Goal: Task Accomplishment & Management: Use online tool/utility

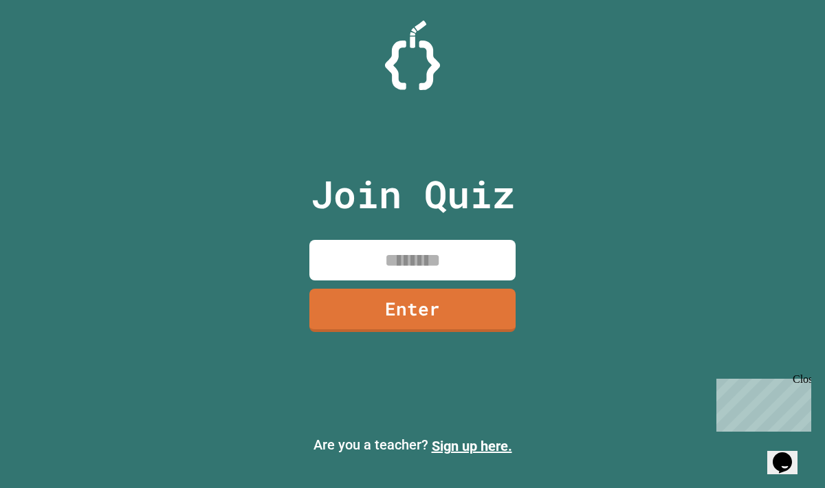
click at [503, 261] on input at bounding box center [413, 260] width 206 height 41
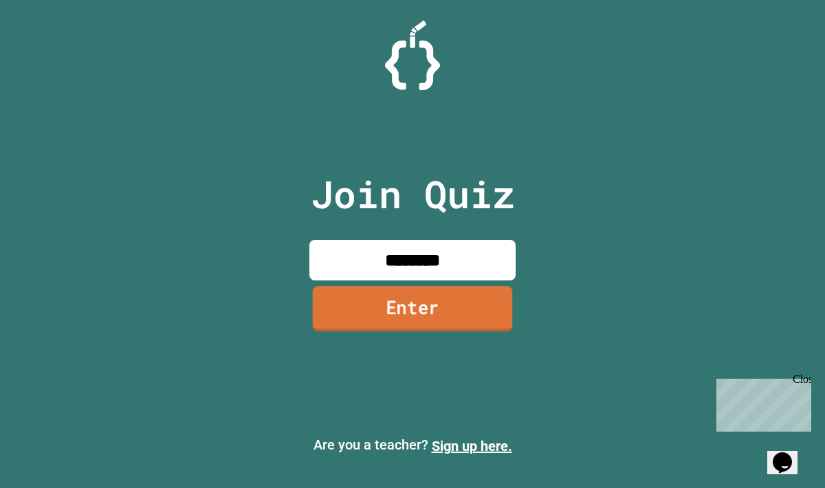
type input "********"
click at [491, 301] on link "Enter" at bounding box center [413, 308] width 200 height 45
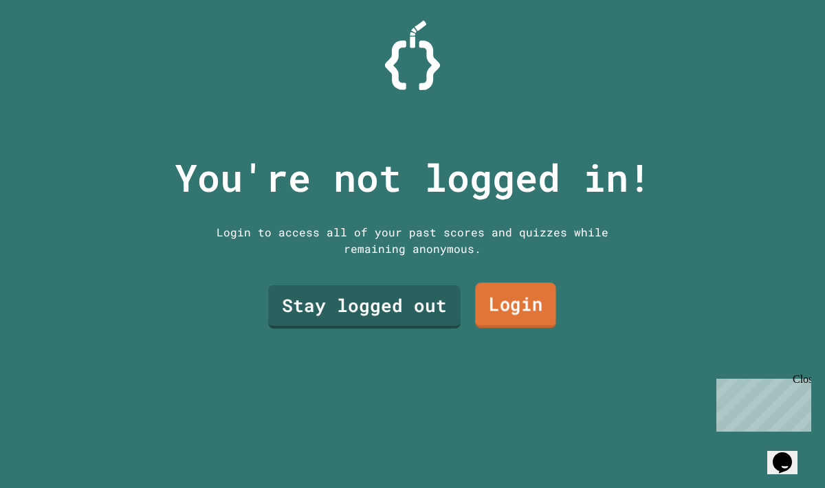
click at [517, 302] on link "Login" at bounding box center [515, 305] width 81 height 45
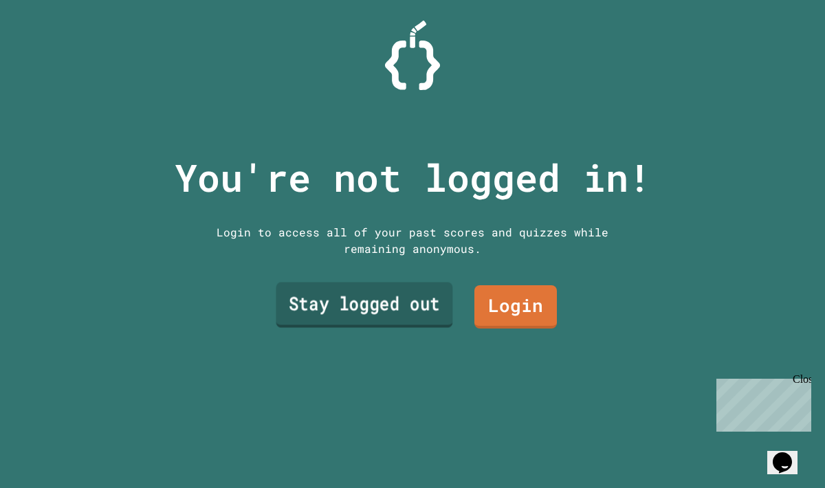
click at [416, 318] on link "Stay logged out" at bounding box center [364, 304] width 177 height 45
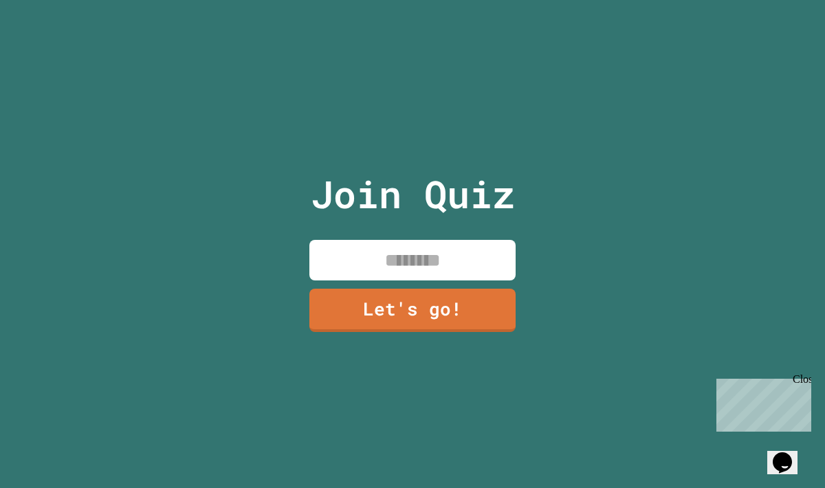
click at [347, 253] on input at bounding box center [413, 260] width 206 height 41
type input "*****"
click at [409, 320] on link "Let's go!" at bounding box center [413, 309] width 204 height 45
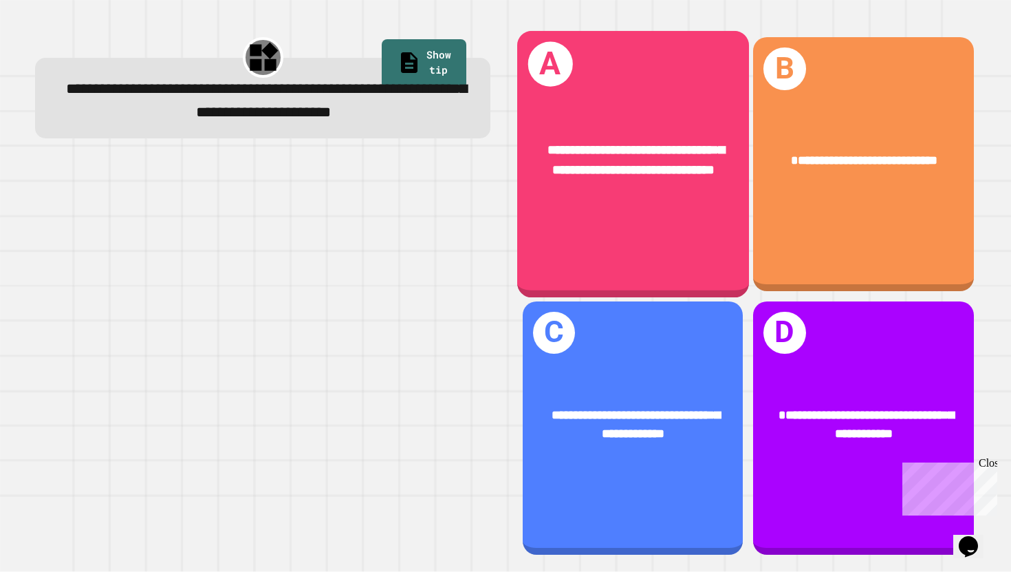
click at [614, 241] on div "**********" at bounding box center [633, 164] width 232 height 266
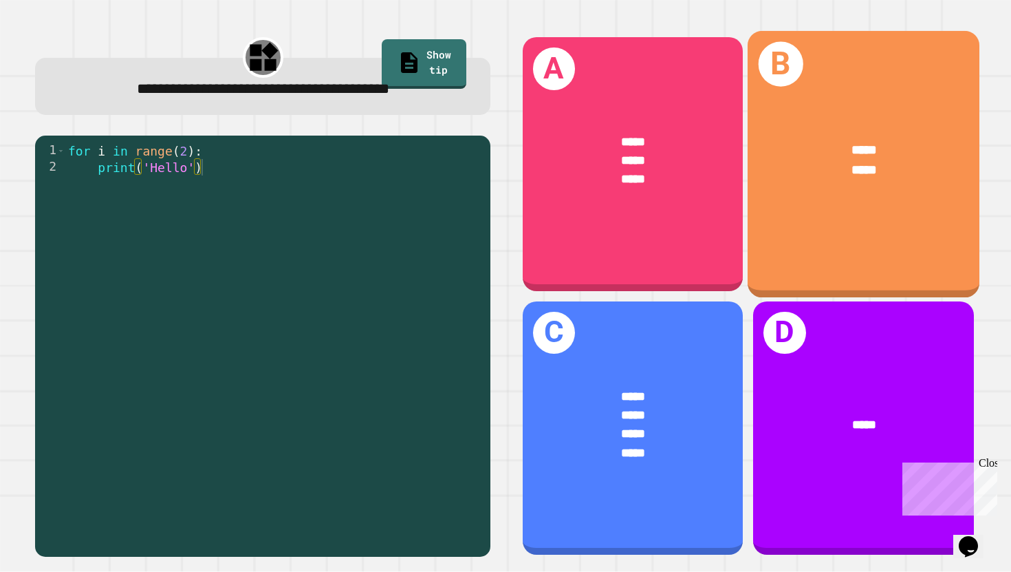
click at [825, 269] on div "B ***** *****" at bounding box center [864, 164] width 232 height 266
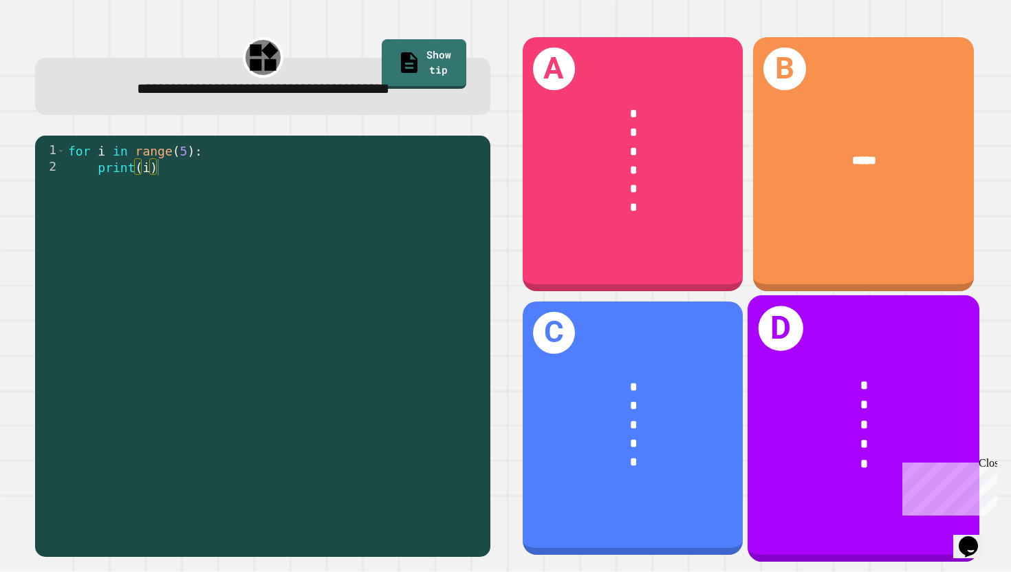
click at [825, 384] on div "*" at bounding box center [864, 385] width 180 height 20
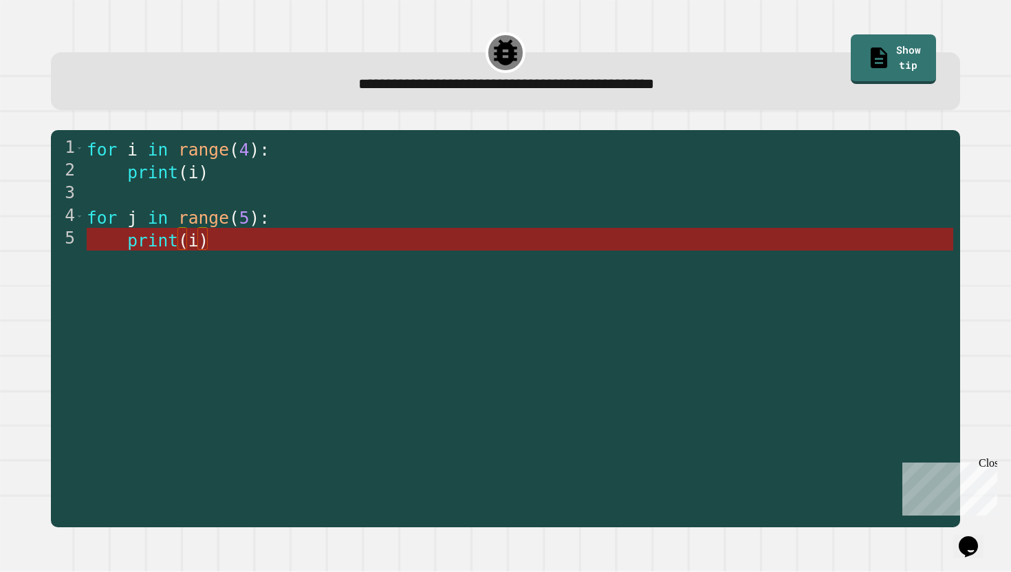
click at [147, 235] on span "print" at bounding box center [152, 240] width 51 height 20
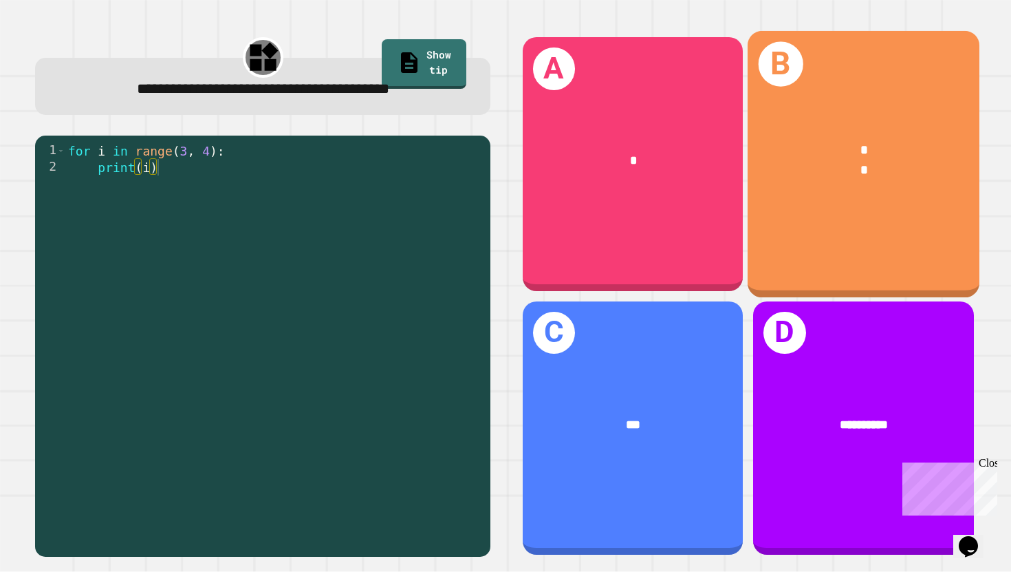
click at [825, 252] on div "B * *" at bounding box center [864, 164] width 232 height 266
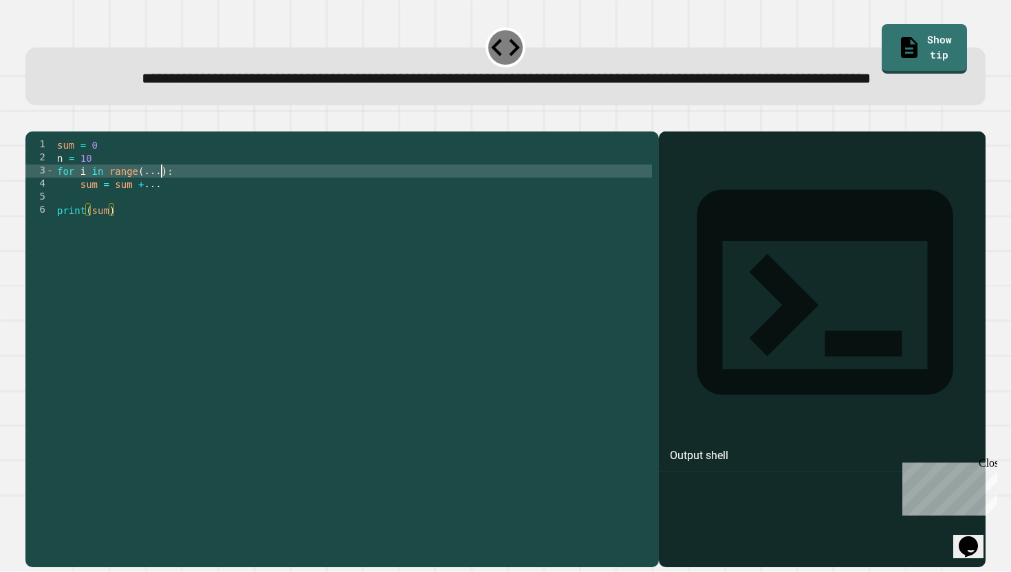
click at [162, 215] on div "sum = 0 n = 10 for i in range ( ... ) : sum = sum + ... print ( sum )" at bounding box center [353, 334] width 598 height 392
click at [177, 233] on div "sum = 0 n = 10 for i in range ( 1 , n ) : sum = sum + ... print ( sum )" at bounding box center [353, 334] width 598 height 392
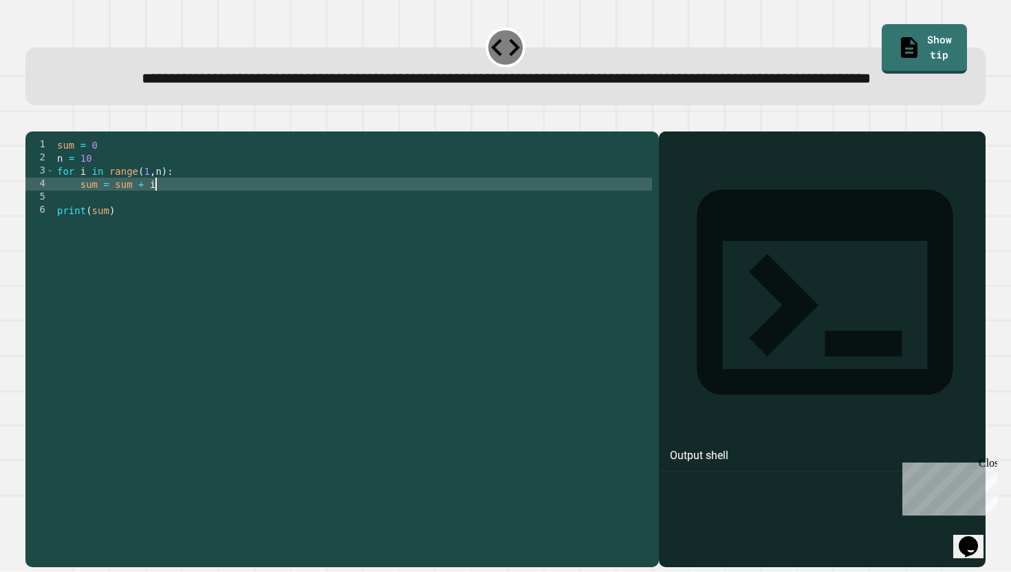
scroll to position [0, 6]
click at [32, 120] on button "button" at bounding box center [32, 120] width 0 height 0
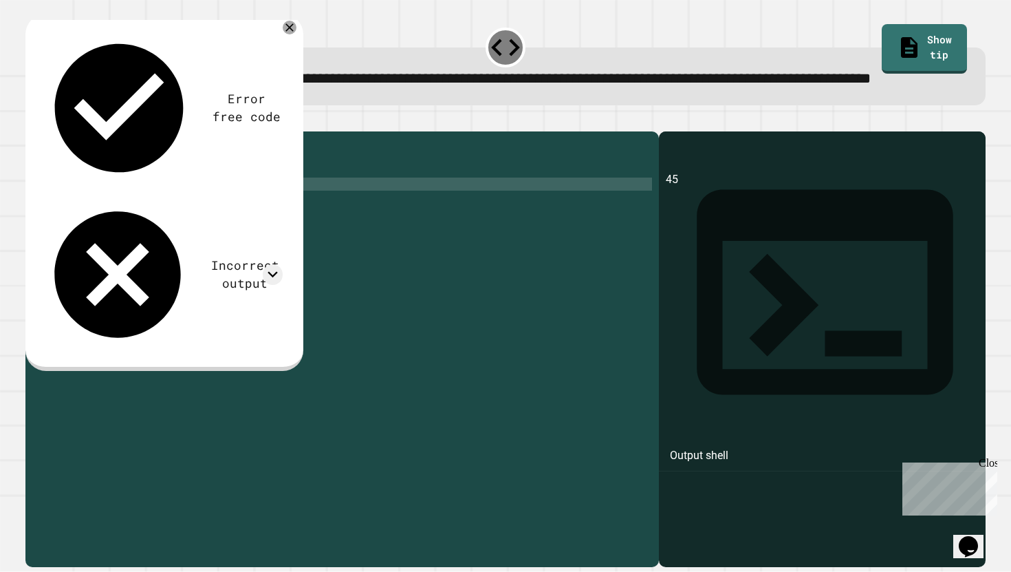
click at [278, 233] on div "sum = 0 n = 10 for i in range ( 1 , n ) : sum = sum + i print ( sum )" at bounding box center [353, 334] width 598 height 392
click at [162, 216] on div "sum = 0 n = 10 for i in range ( 1 , n ) : sum = sum + i print ( sum )" at bounding box center [353, 334] width 598 height 392
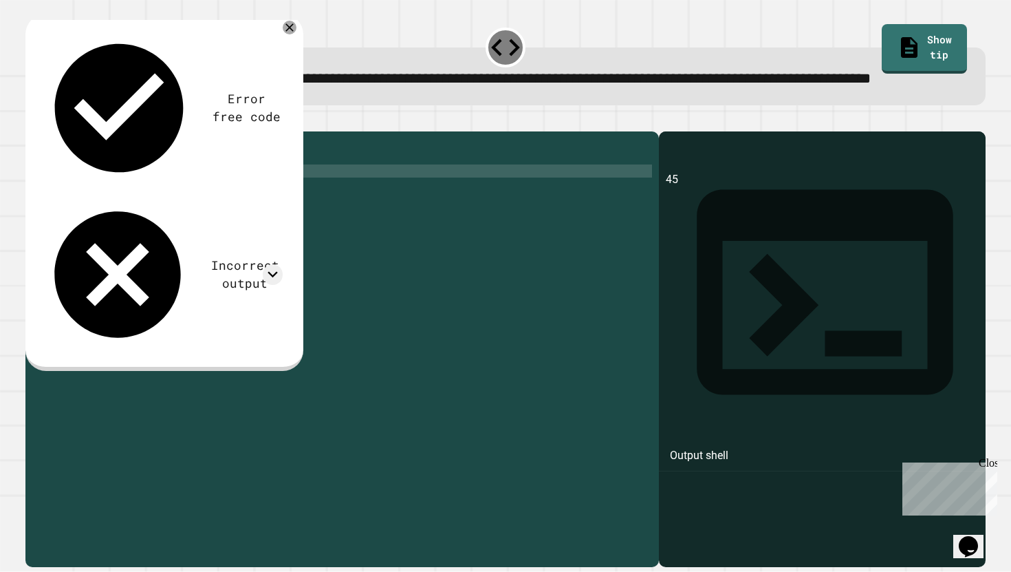
scroll to position [0, 8]
click at [32, 120] on icon "button" at bounding box center [32, 120] width 0 height 0
click at [169, 232] on div "sum = 0 n = 10 for i in range ( 1 , 10 ) : sum = sum + i print ( sum )" at bounding box center [353, 334] width 598 height 392
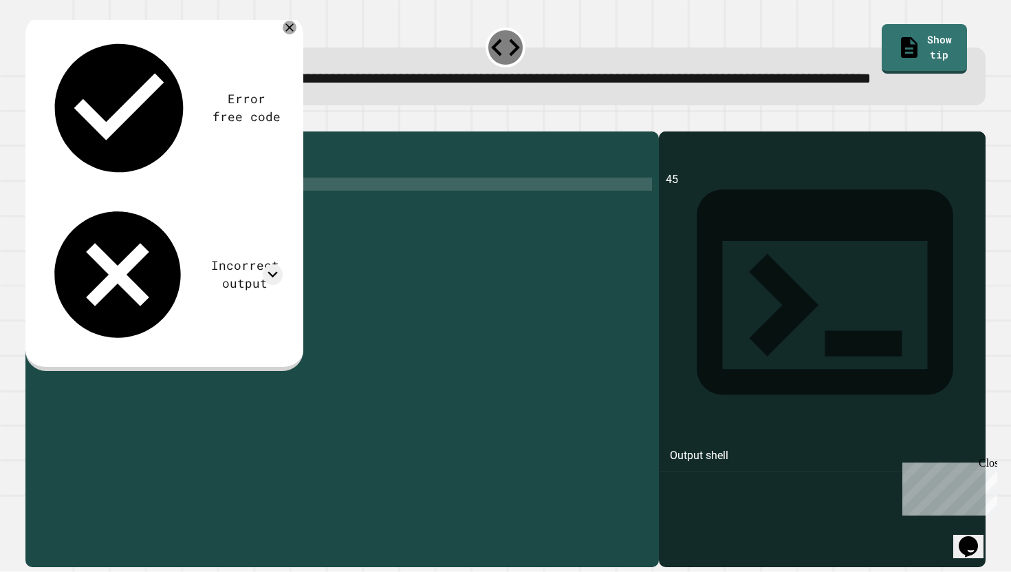
click at [168, 219] on div "sum = 0 n = 10 for i in range ( 1 , 10 ) : sum = sum + i print ( sum )" at bounding box center [353, 334] width 598 height 392
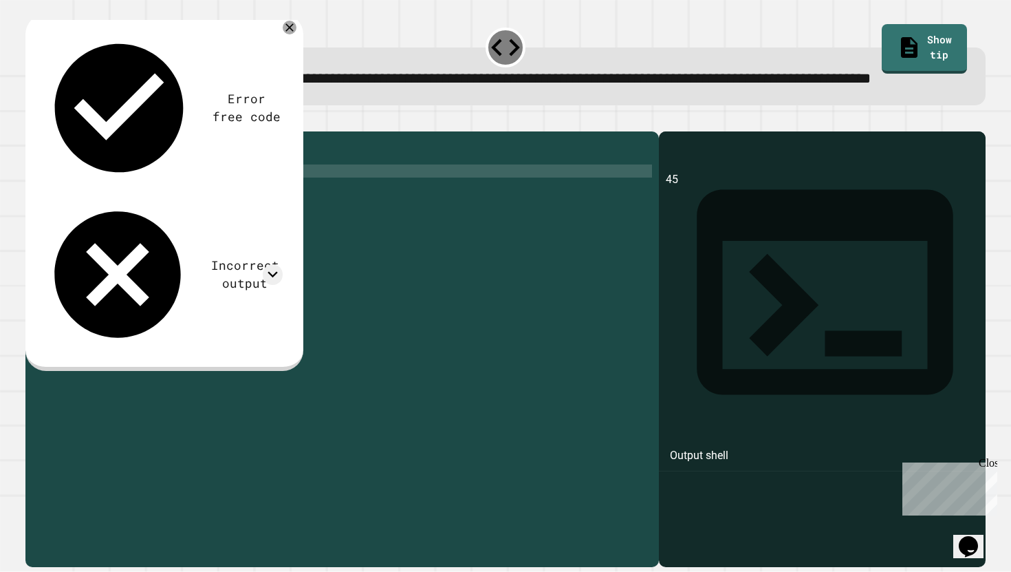
scroll to position [0, 8]
type textarea "**********"
click at [32, 120] on icon "button" at bounding box center [32, 120] width 0 height 0
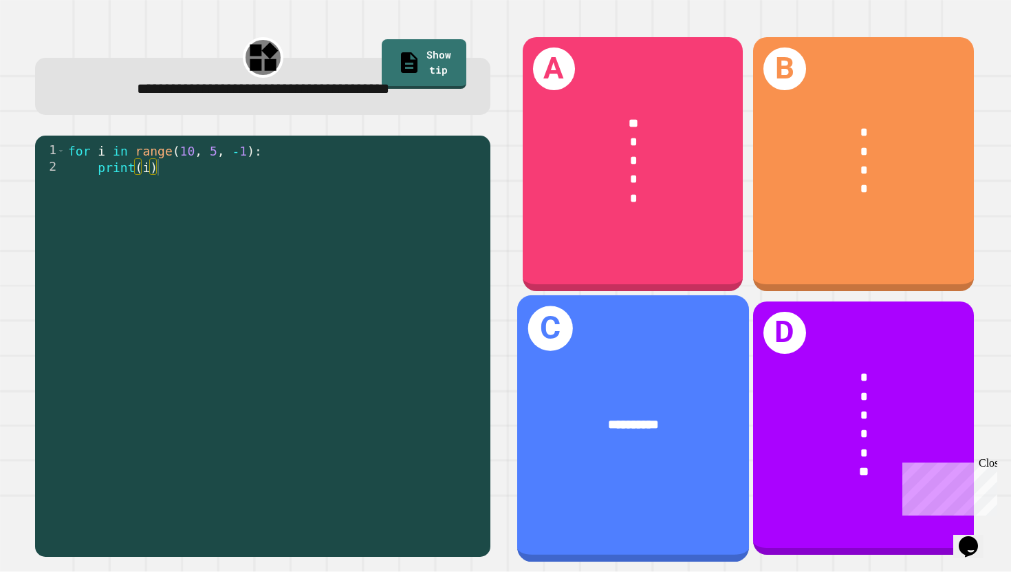
click at [675, 391] on div "**********" at bounding box center [633, 425] width 232 height 72
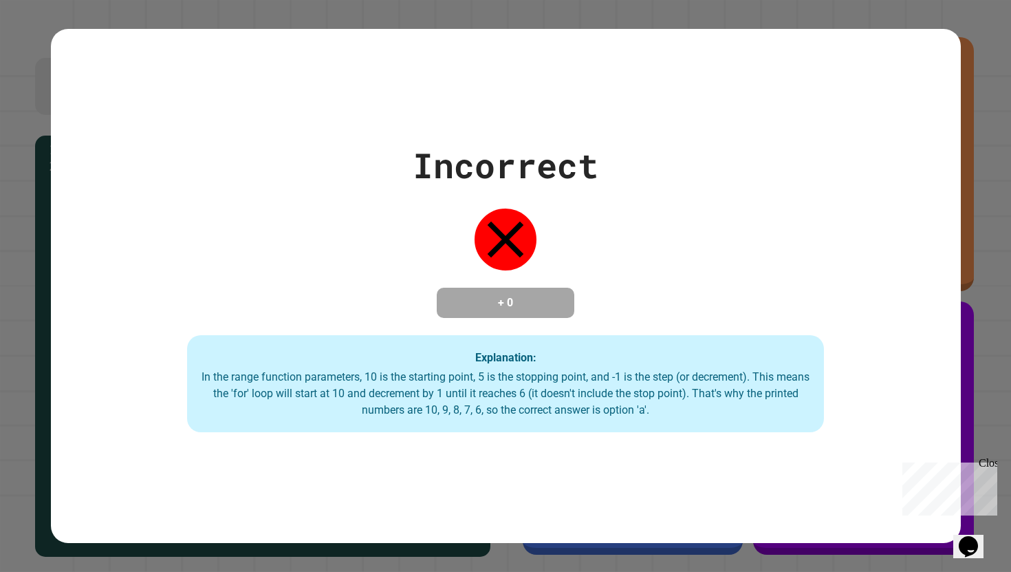
drag, startPoint x: 989, startPoint y: 463, endPoint x: 1867, endPoint y: 924, distance: 992.2
click at [825, 463] on div "Close" at bounding box center [987, 465] width 17 height 17
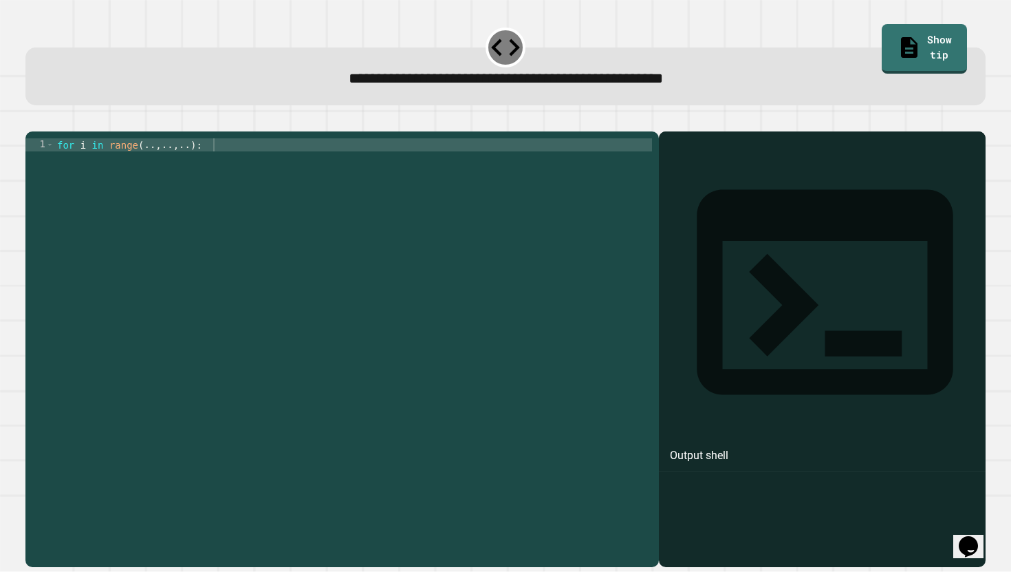
click at [154, 167] on div "for i in range ( .. , .. , .. ) :" at bounding box center [353, 347] width 598 height 418
click at [171, 169] on div "for i in range ( 1 , .. , .. ) :" at bounding box center [353, 347] width 598 height 418
click at [195, 167] on div "for i in range ( 1 , 11 , .. ) :" at bounding box center [353, 347] width 598 height 418
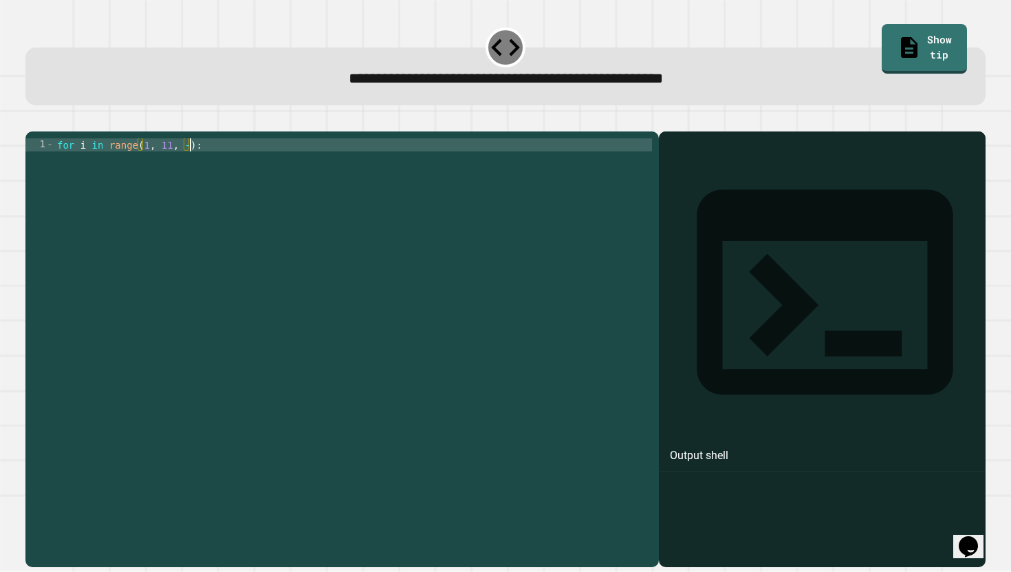
type textarea "**********"
click at [328, 162] on div "for i in range ( 1 , 11 , - 1 ) :" at bounding box center [353, 347] width 598 height 418
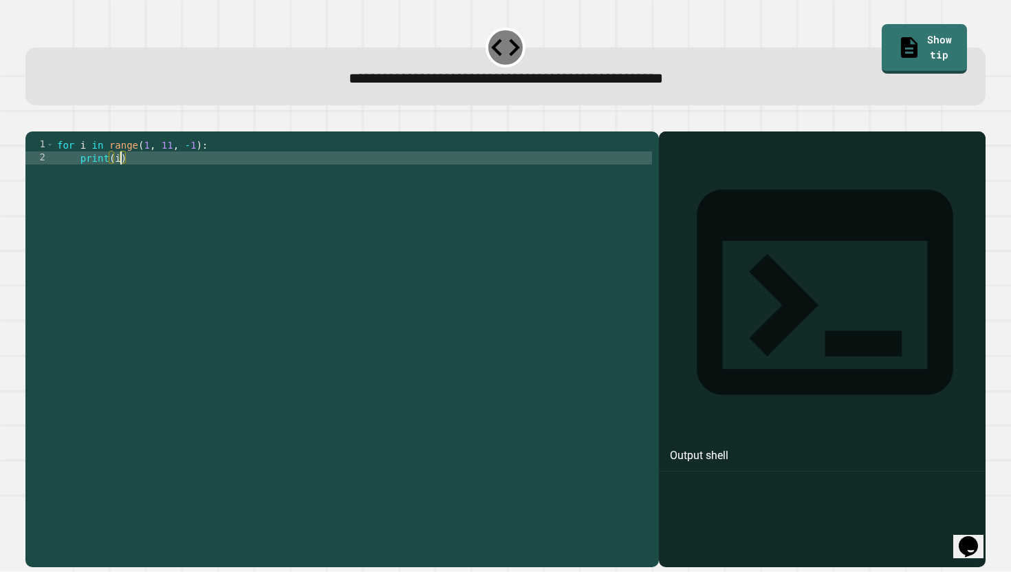
scroll to position [0, 4]
click at [32, 120] on icon "button" at bounding box center [32, 120] width 0 height 0
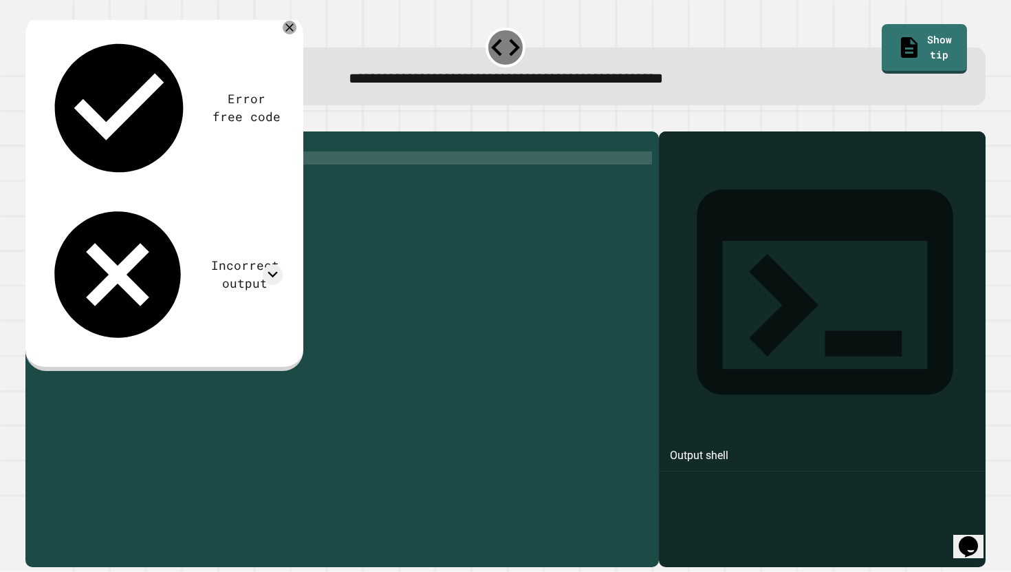
click at [172, 165] on div "for i in range ( 1 , 11 , - 1 ) : print ( i )" at bounding box center [353, 347] width 598 height 418
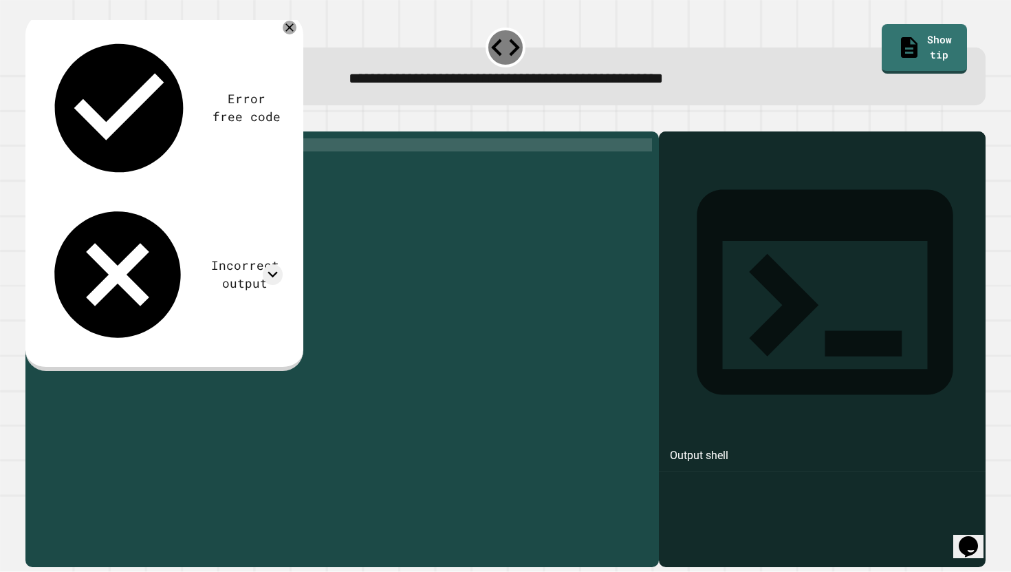
scroll to position [0, 8]
click at [45, 131] on icon "button" at bounding box center [42, 129] width 8 height 10
click at [173, 169] on div "for i in range ( 1 , 10 , - 1 ) : print ( i )" at bounding box center [353, 347] width 598 height 418
click at [32, 120] on icon "button" at bounding box center [32, 120] width 0 height 0
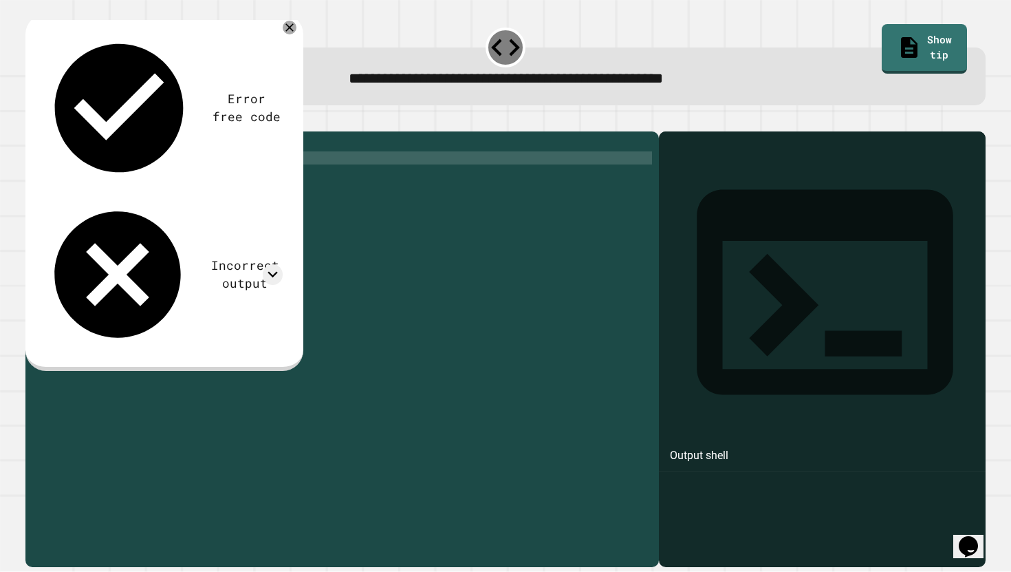
scroll to position [0, 4]
click at [80, 182] on div "for i in range ( 1 , 11 , - 1 ) : print ( i )" at bounding box center [353, 347] width 598 height 418
click at [32, 120] on icon "button" at bounding box center [32, 120] width 0 height 0
drag, startPoint x: 77, startPoint y: 182, endPoint x: 163, endPoint y: 186, distance: 86.1
click at [163, 186] on div "for i in range ( 1 , 11 , - 1 ) : print ( i )" at bounding box center [353, 347] width 598 height 418
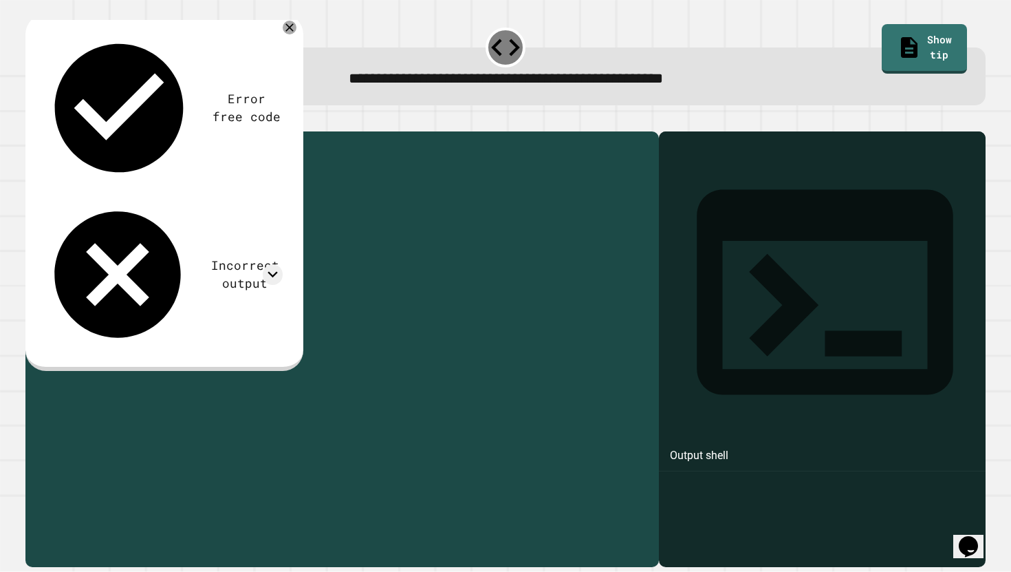
type textarea "********"
click at [32, 120] on icon "button" at bounding box center [32, 120] width 0 height 0
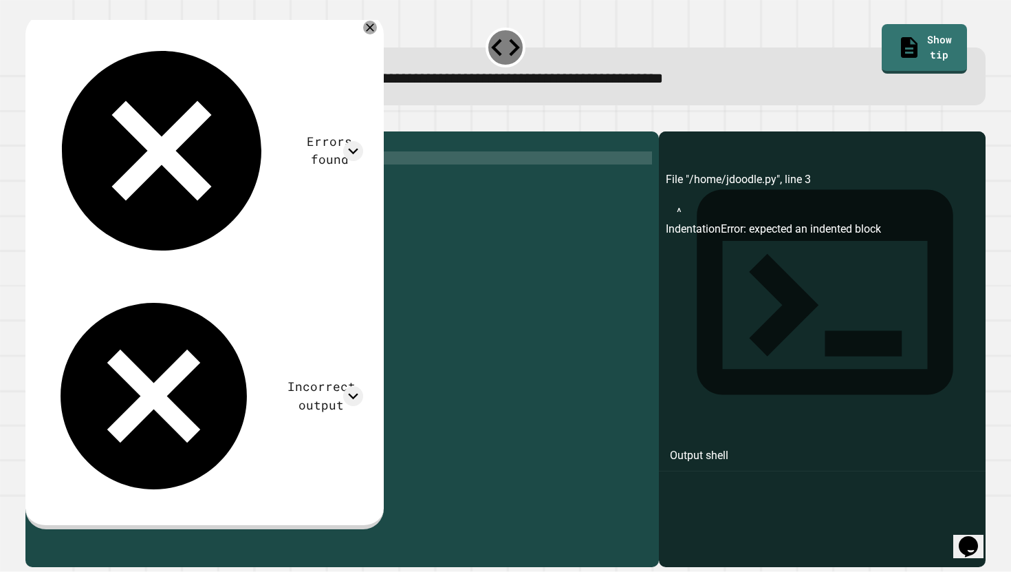
click at [185, 184] on div "for i in range ( 1 , 11 , - 1 ) :" at bounding box center [353, 347] width 598 height 418
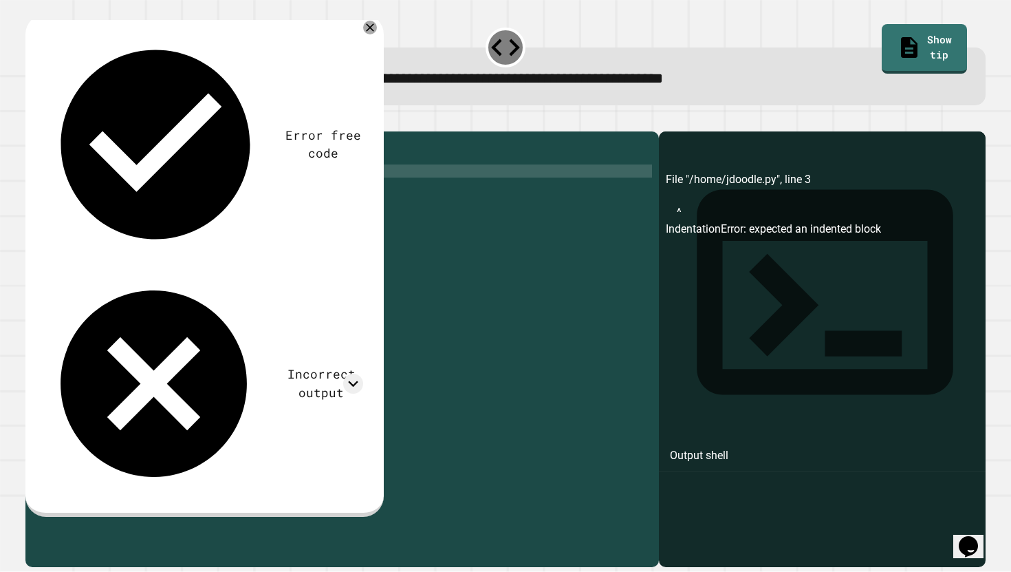
scroll to position [0, 3]
type textarea "*******"
click at [44, 131] on icon "button" at bounding box center [42, 129] width 8 height 10
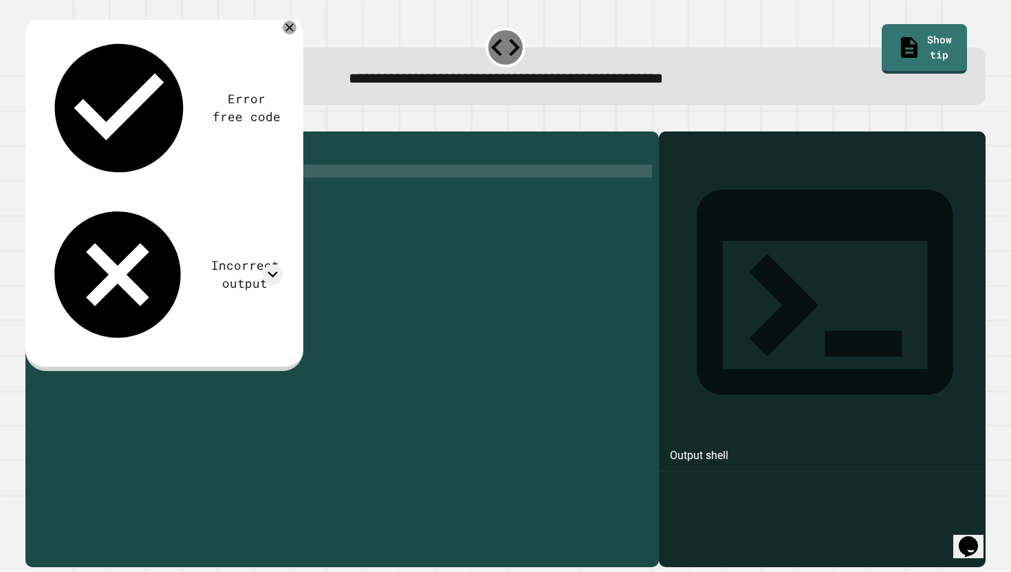
click at [180, 181] on div "for i in range ( 1 , 11 , - 1 ) : print ( i )" at bounding box center [353, 347] width 598 height 418
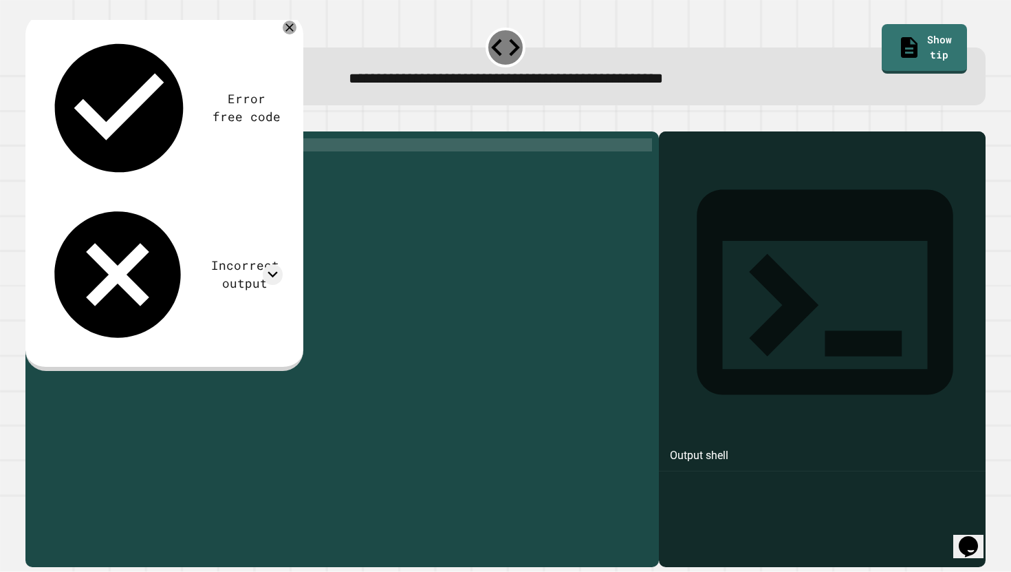
click at [170, 167] on div "for i in range ( 1 , 11 , - 1 ) : print ( i )" at bounding box center [353, 347] width 598 height 418
click at [150, 171] on div "for i in range ( 1 , 11 , - 1 ) : print ( i )" at bounding box center [353, 347] width 598 height 418
click at [177, 166] on div "for i in range ( 10 , 11 , - 1 ) : print ( i )" at bounding box center [353, 347] width 598 height 418
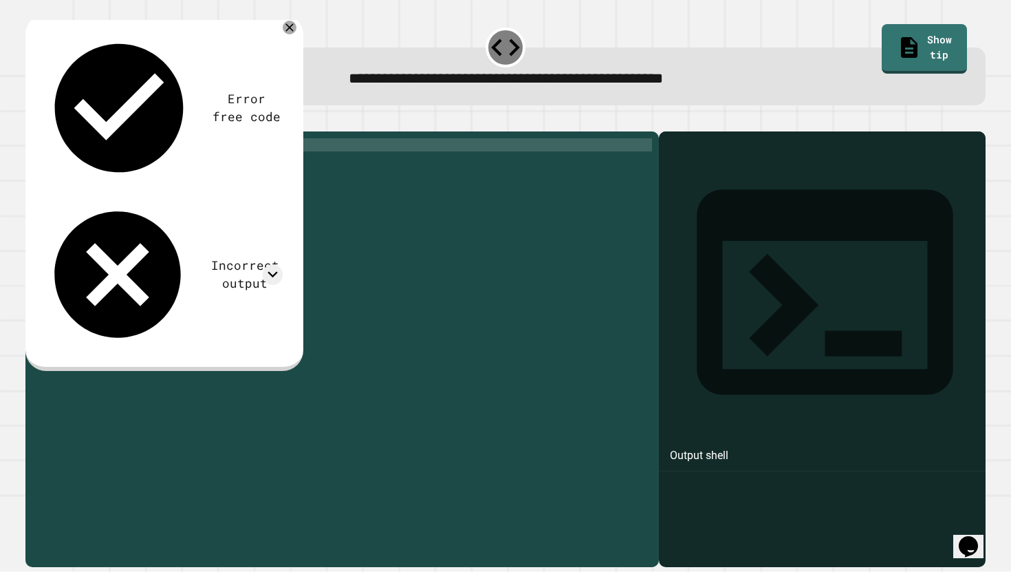
type textarea "**********"
click at [32, 120] on icon "button" at bounding box center [32, 120] width 0 height 0
